Goal: Transaction & Acquisition: Purchase product/service

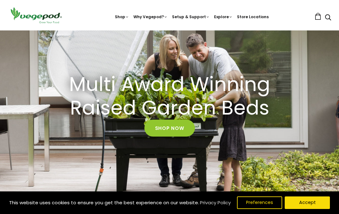
scroll to position [42, 0]
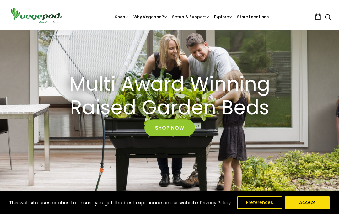
click at [314, 209] on button "Accept" at bounding box center [307, 203] width 45 height 13
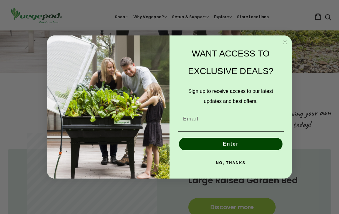
scroll to position [176, 0]
click at [286, 46] on circle "Close dialog" at bounding box center [285, 42] width 7 height 7
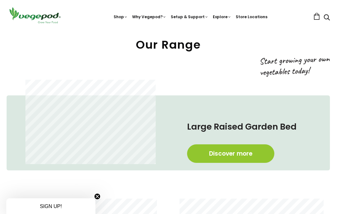
scroll to position [229, 1]
click at [215, 154] on link "Discover more" at bounding box center [230, 154] width 87 height 19
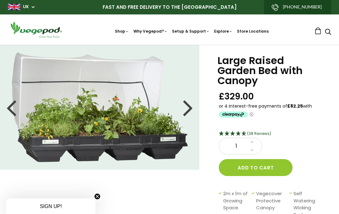
click at [187, 107] on div at bounding box center [188, 107] width 10 height 28
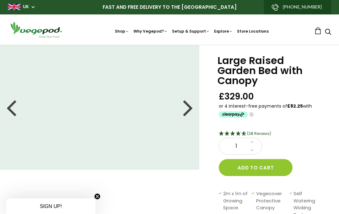
click at [190, 109] on div at bounding box center [188, 107] width 10 height 28
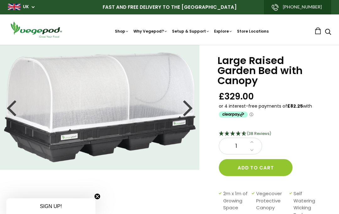
click at [193, 109] on div at bounding box center [188, 107] width 10 height 28
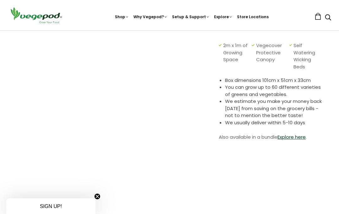
scroll to position [96, 0]
